Goal: Check status: Check status

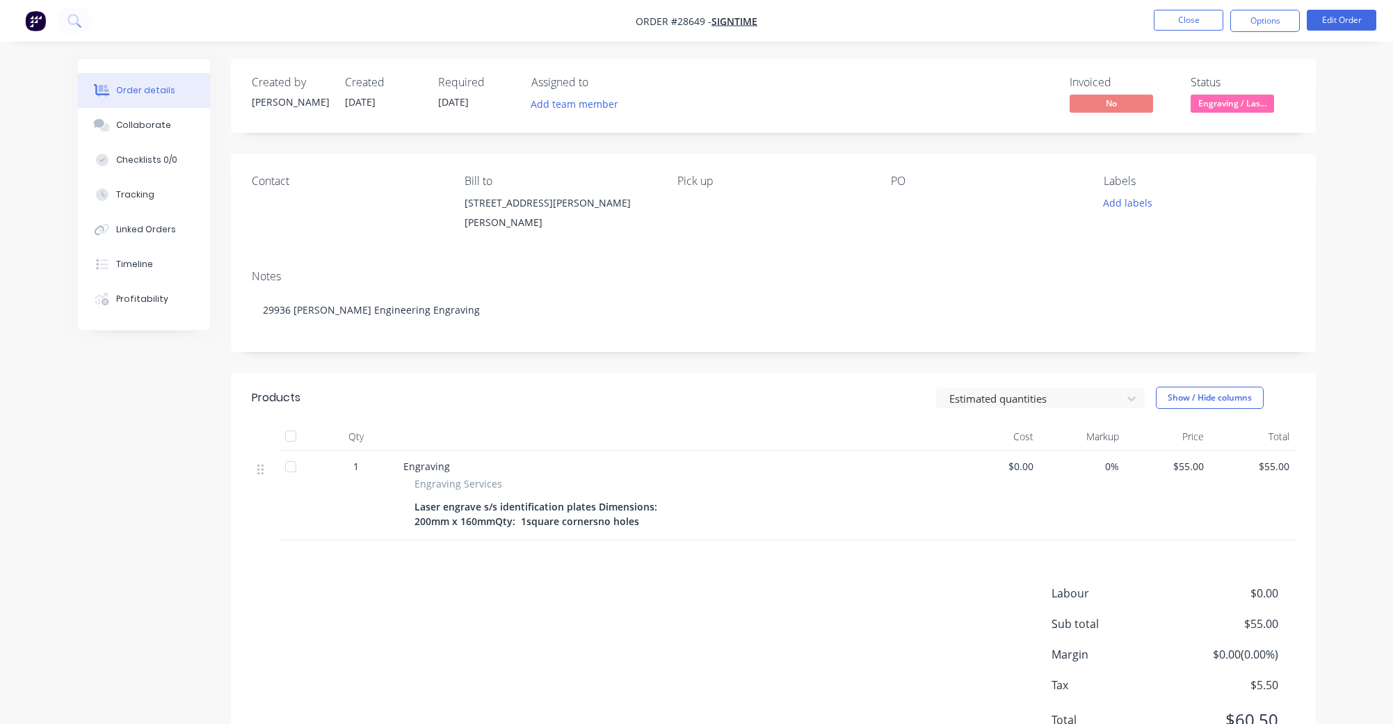
click at [38, 19] on img "button" at bounding box center [35, 20] width 21 height 21
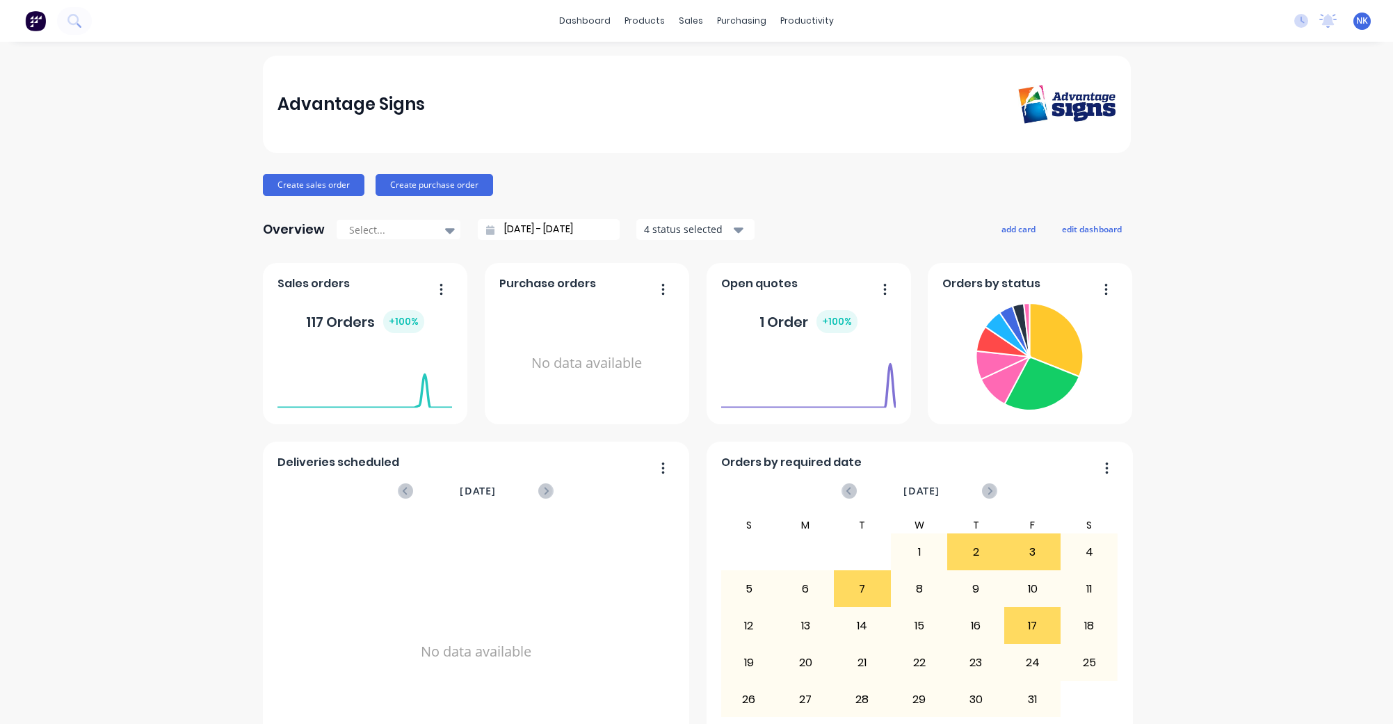
click at [865, 214] on div "Advantage Signs Create sales order Create purchase order Overview Select... 31/…" at bounding box center [697, 419] width 868 height 726
